Goal: Task Accomplishment & Management: Manage account settings

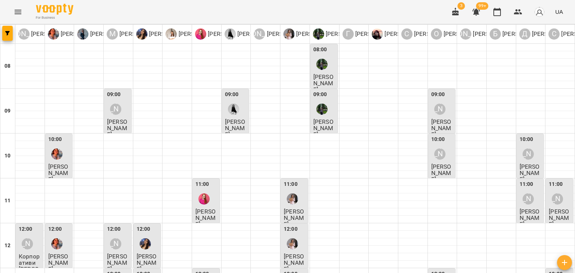
scroll to position [299, 0]
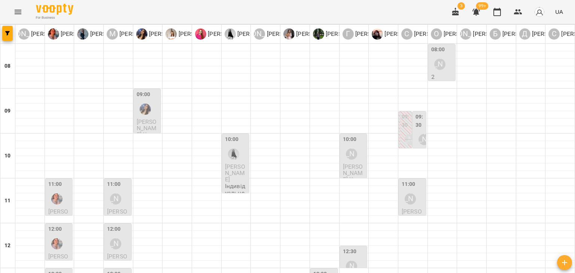
scroll to position [187, 0]
click at [355, 258] on div "[PERSON_NAME]" at bounding box center [351, 266] width 17 height 17
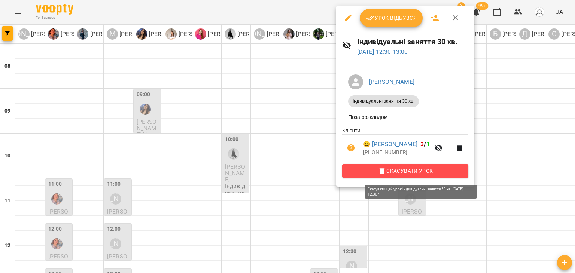
click at [387, 171] on span "Скасувати Урок" at bounding box center [405, 171] width 114 height 9
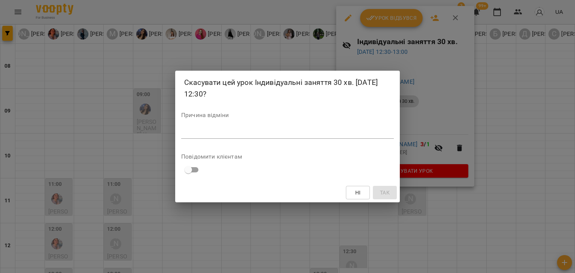
click at [286, 136] on div "*" at bounding box center [287, 133] width 213 height 12
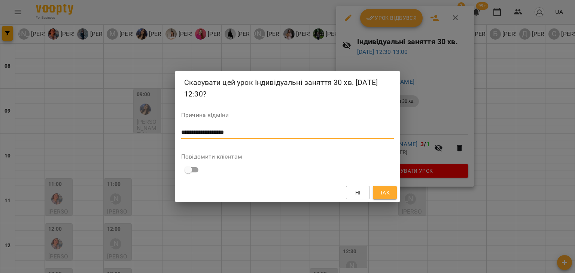
type textarea "**********"
click at [377, 195] on button "Так" at bounding box center [385, 192] width 24 height 13
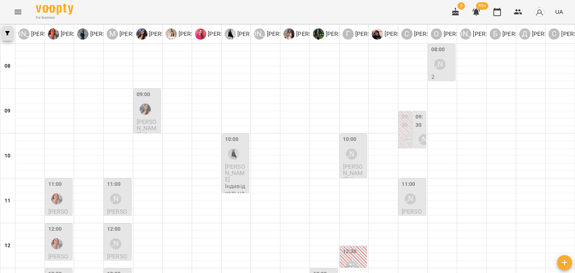
click at [5, 30] on button "button" at bounding box center [7, 33] width 10 height 15
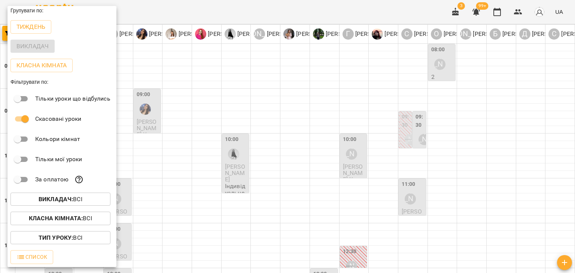
scroll to position [3, 0]
click at [52, 259] on button "Список" at bounding box center [31, 256] width 43 height 13
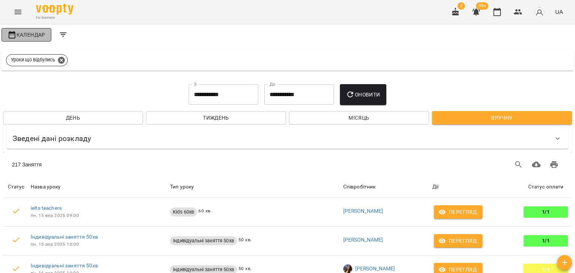
click at [19, 32] on span "Календар" at bounding box center [26, 34] width 38 height 9
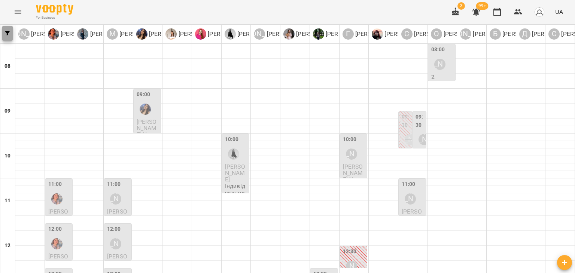
click at [4, 32] on span "button" at bounding box center [7, 33] width 10 height 4
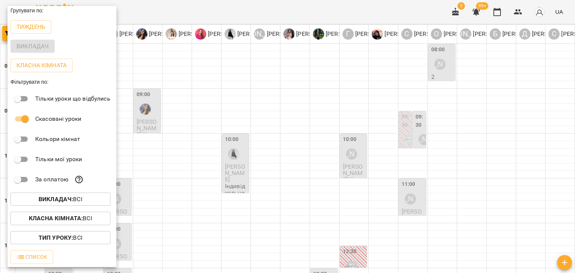
click at [177, 178] on div at bounding box center [287, 136] width 575 height 273
